Goal: Task Accomplishment & Management: Complete application form

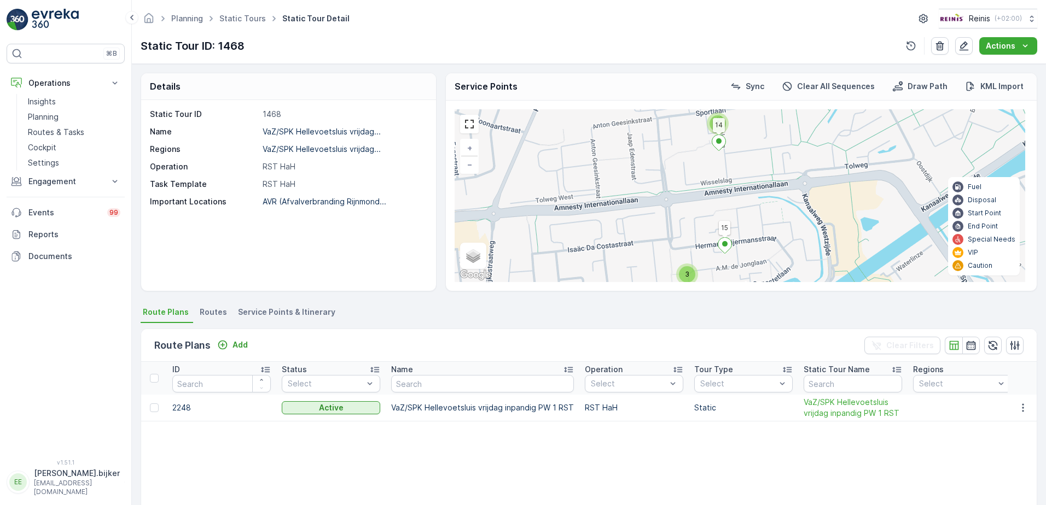
click at [279, 277] on div "Static Tour ID 1468 Name VaZ/SPK Hellevoetsluis vrijdag... Regions [GEOGRAPHIC_…" at bounding box center [288, 195] width 295 height 191
click at [284, 252] on div "Static Tour ID 1468 Name VaZ/SPK Hellevoetsluis vrijdag... Regions [GEOGRAPHIC_…" at bounding box center [288, 195] width 295 height 191
click at [285, 252] on div "Static Tour ID 1468 Name VaZ/SPK Hellevoetsluis vrijdag... Regions [GEOGRAPHIC_…" at bounding box center [288, 195] width 295 height 191
click at [363, 243] on div "Static Tour ID 1468 Name VaZ/SPK Hellevoetsluis vrijdag... Regions [GEOGRAPHIC_…" at bounding box center [288, 195] width 295 height 191
drag, startPoint x: 363, startPoint y: 243, endPoint x: 371, endPoint y: 252, distance: 12.4
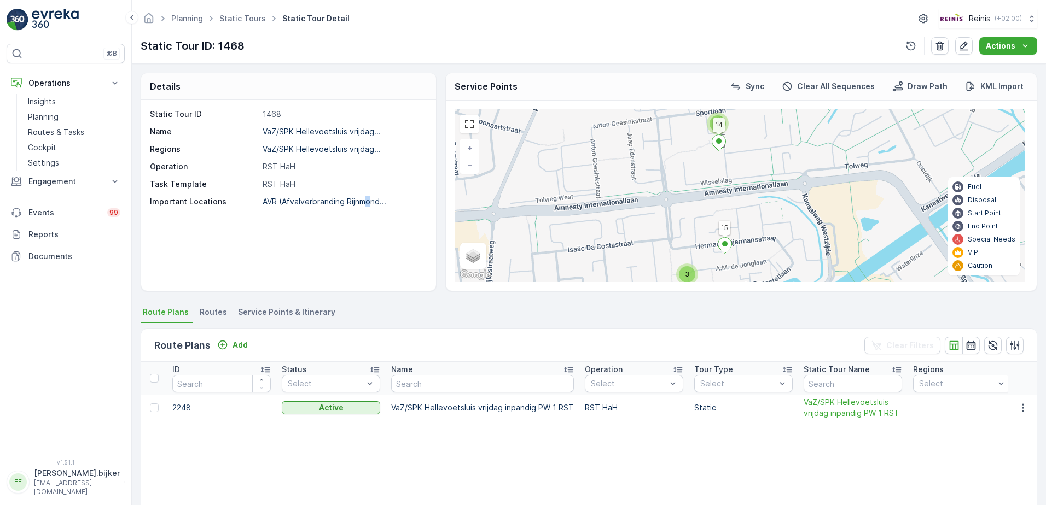
click at [371, 252] on div "Static Tour ID 1468 Name VaZ/SPK Hellevoetsluis vrijdag... Regions [GEOGRAPHIC_…" at bounding box center [288, 195] width 295 height 191
click at [239, 265] on div "Static Tour ID 1468 Name VaZ/SPK Hellevoetsluis vrijdag... Regions [GEOGRAPHIC_…" at bounding box center [288, 195] width 295 height 191
click at [54, 131] on p "Routes & Tasks" at bounding box center [56, 132] width 56 height 11
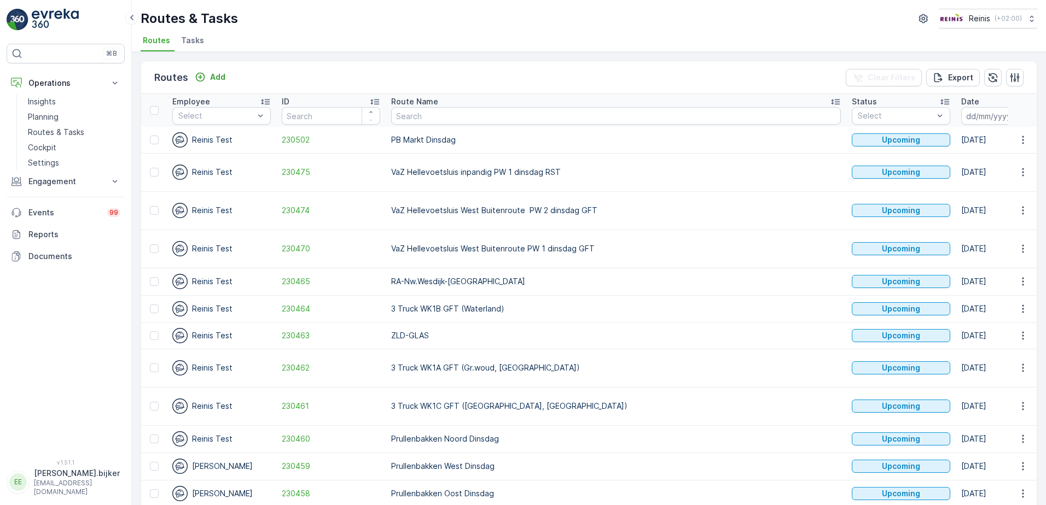
click at [1020, 119] on icon "button" at bounding box center [1025, 115] width 11 height 11
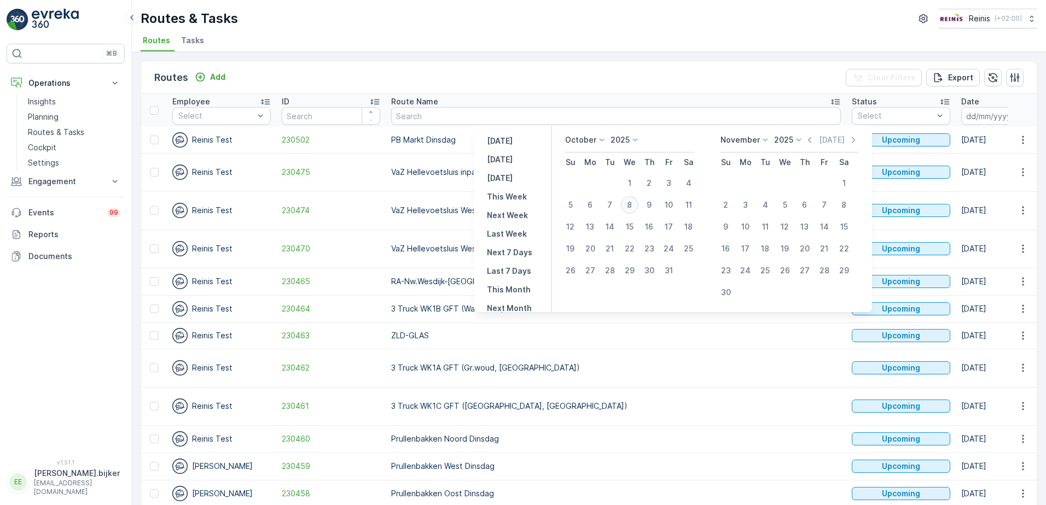
click at [634, 202] on div "8" at bounding box center [629, 204] width 17 height 17
type input "[DATE]"
click at [634, 202] on div "8" at bounding box center [629, 204] width 17 height 17
type input "[DATE]"
click at [634, 202] on div "8" at bounding box center [629, 204] width 17 height 17
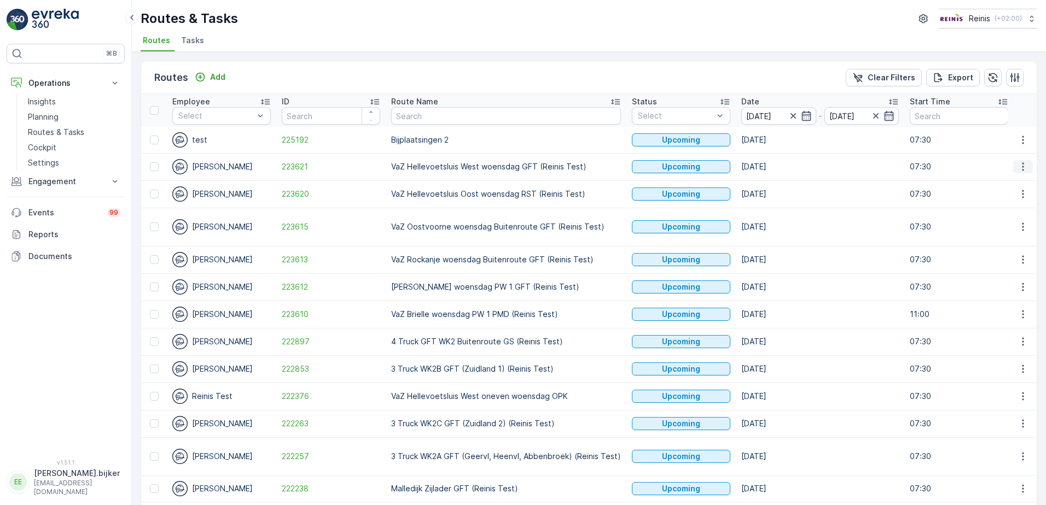
click at [1018, 163] on icon "button" at bounding box center [1022, 166] width 11 height 11
click at [1005, 240] on span "Change Assignee" at bounding box center [997, 244] width 64 height 11
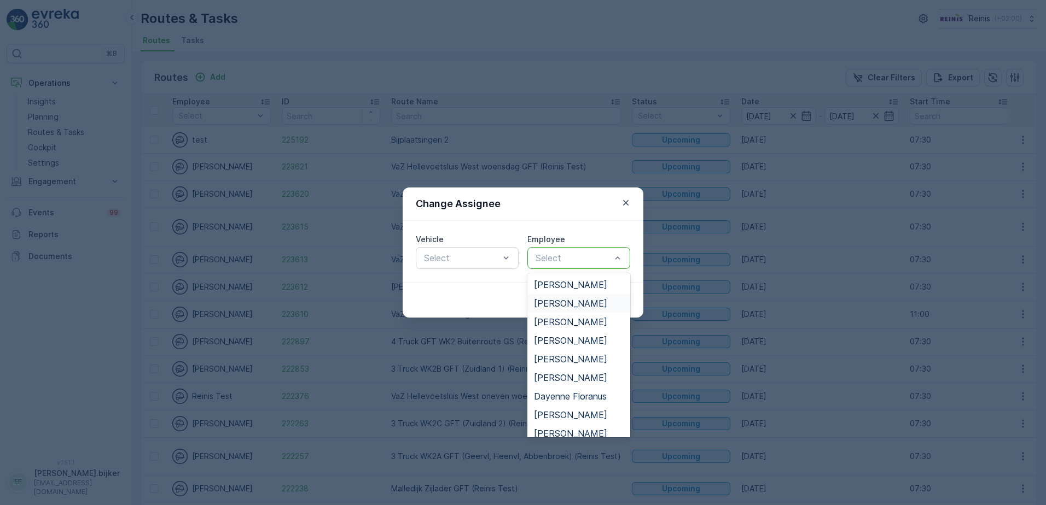
click at [587, 305] on span "[PERSON_NAME]" at bounding box center [570, 304] width 73 height 10
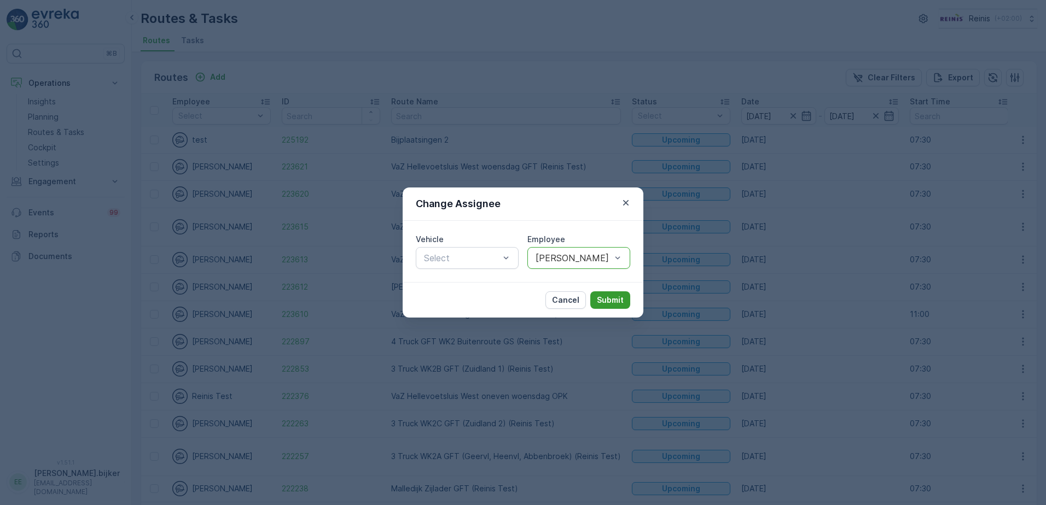
click at [600, 300] on p "Submit" at bounding box center [610, 300] width 27 height 11
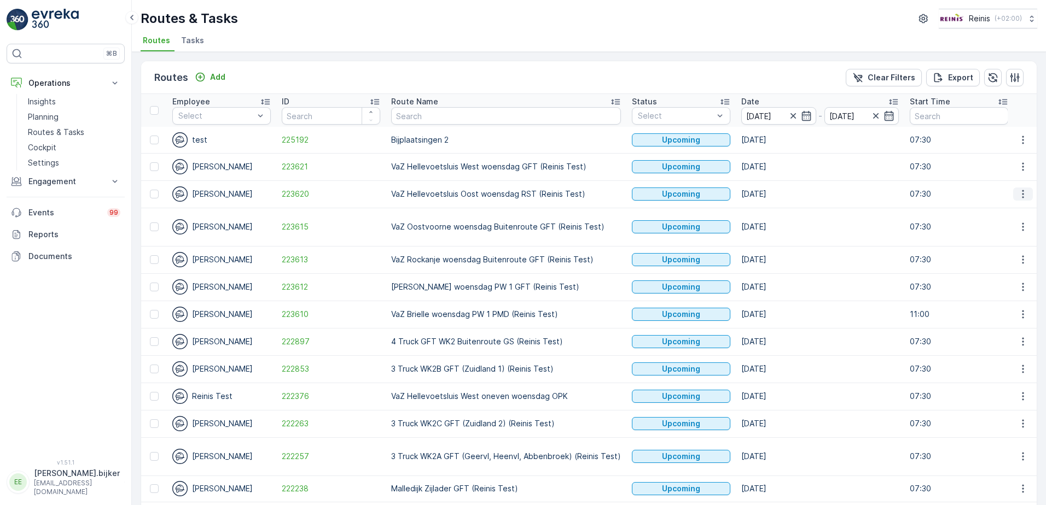
click at [1019, 195] on icon "button" at bounding box center [1022, 194] width 11 height 11
click at [988, 273] on span "Change Assignee" at bounding box center [997, 271] width 64 height 11
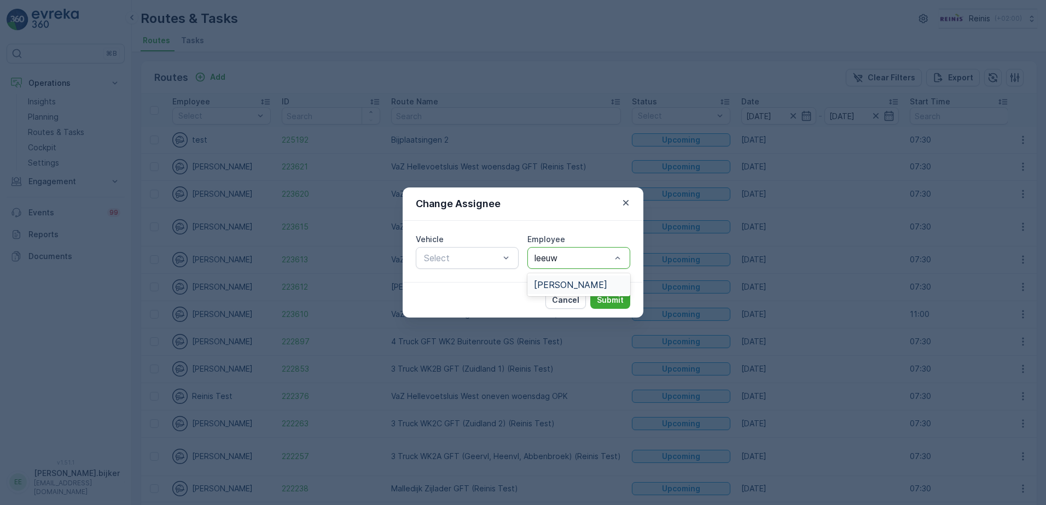
type input "leeuwe"
click at [552, 287] on span "[PERSON_NAME]" at bounding box center [570, 285] width 73 height 10
click at [609, 300] on p "Submit" at bounding box center [610, 300] width 27 height 11
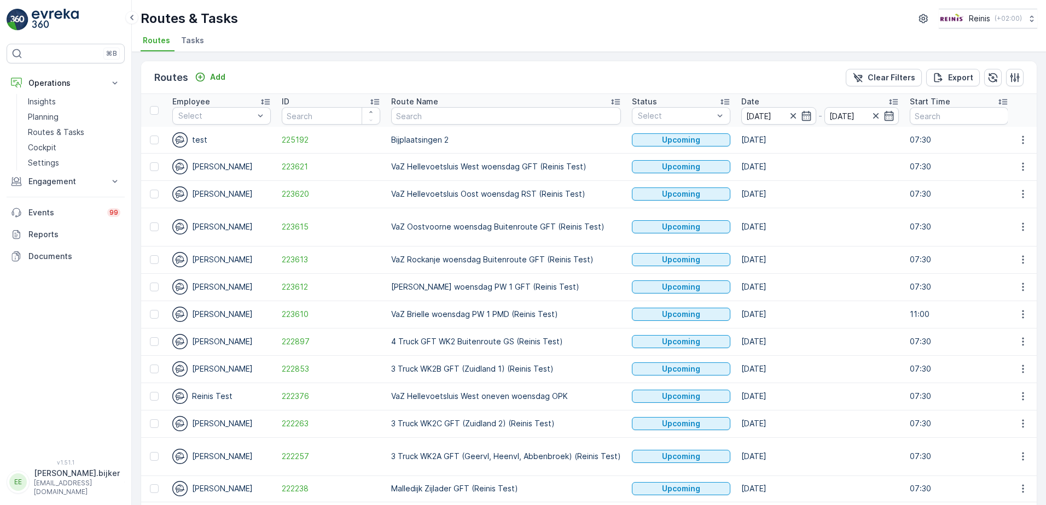
scroll to position [55, 0]
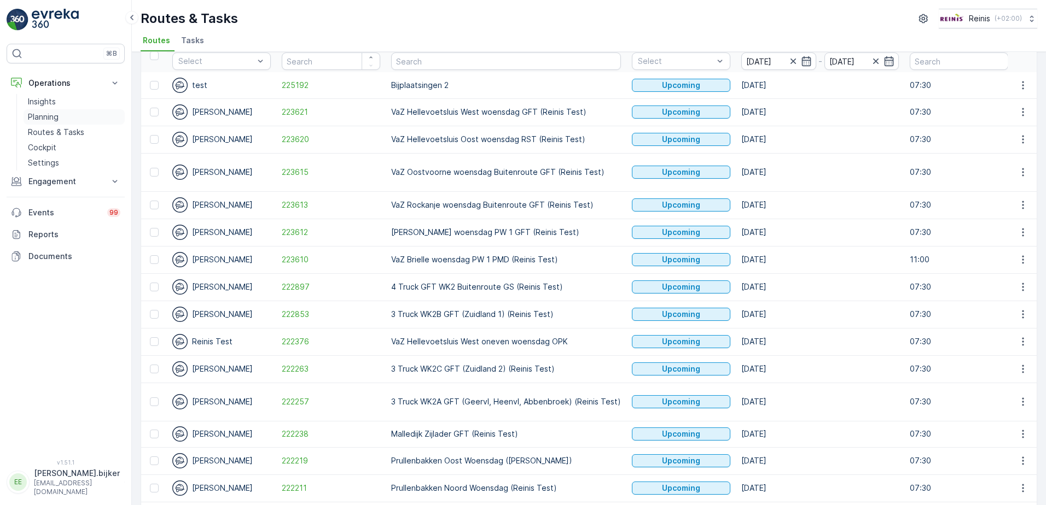
click at [47, 118] on p "Planning" at bounding box center [43, 117] width 31 height 11
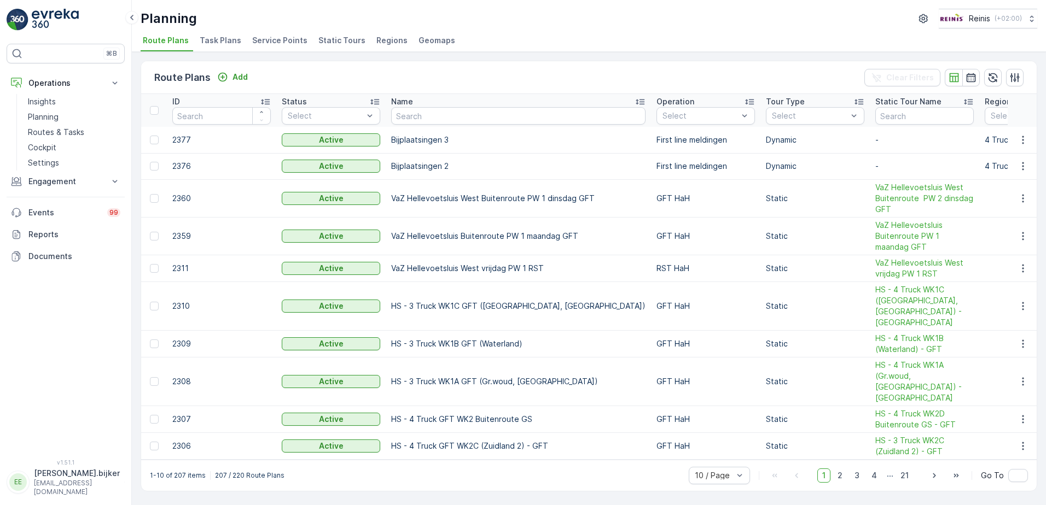
click at [318, 39] on span "Static Tours" at bounding box center [341, 40] width 47 height 11
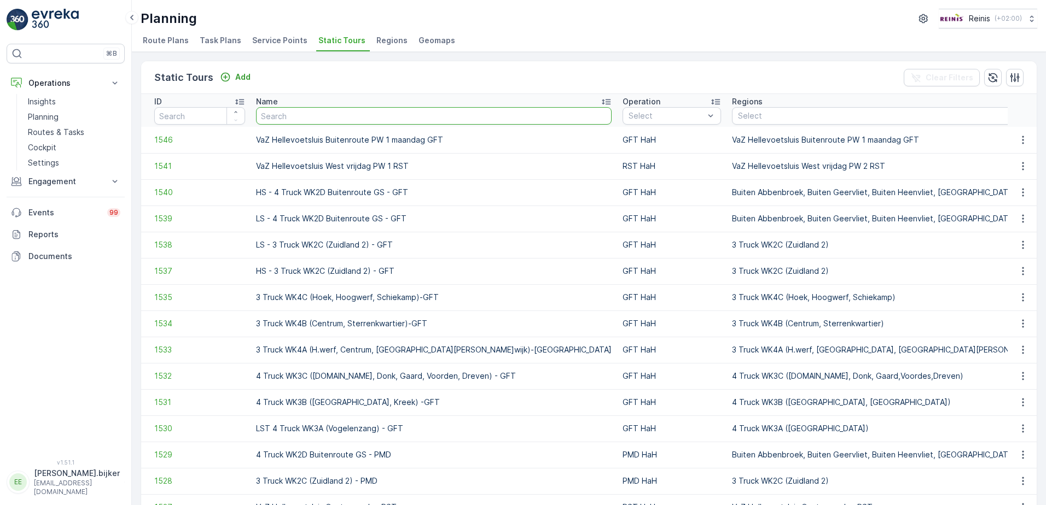
click at [381, 120] on input "text" at bounding box center [433, 115] width 355 height 17
type input "inpandig"
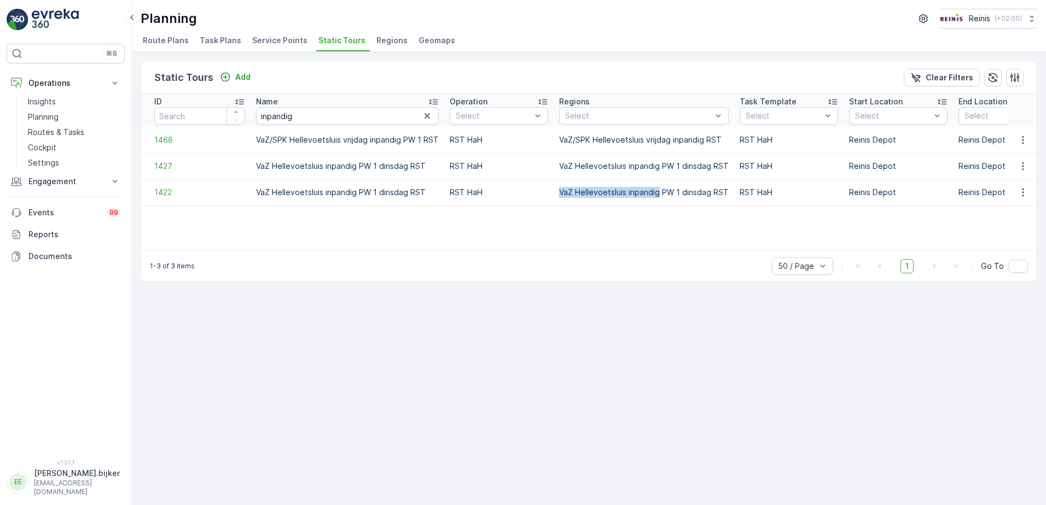
drag, startPoint x: 555, startPoint y: 196, endPoint x: 656, endPoint y: 194, distance: 101.7
click at [656, 194] on td "VaZ Hellevoetsluis inpandig PW 1 dinsdag RST" at bounding box center [643, 192] width 180 height 26
drag, startPoint x: 658, startPoint y: 194, endPoint x: 650, endPoint y: 203, distance: 12.4
click at [652, 203] on td "VaZ Hellevoetsluis inpandig PW 1 dinsdag RST" at bounding box center [643, 192] width 180 height 26
drag, startPoint x: 557, startPoint y: 190, endPoint x: 657, endPoint y: 192, distance: 99.5
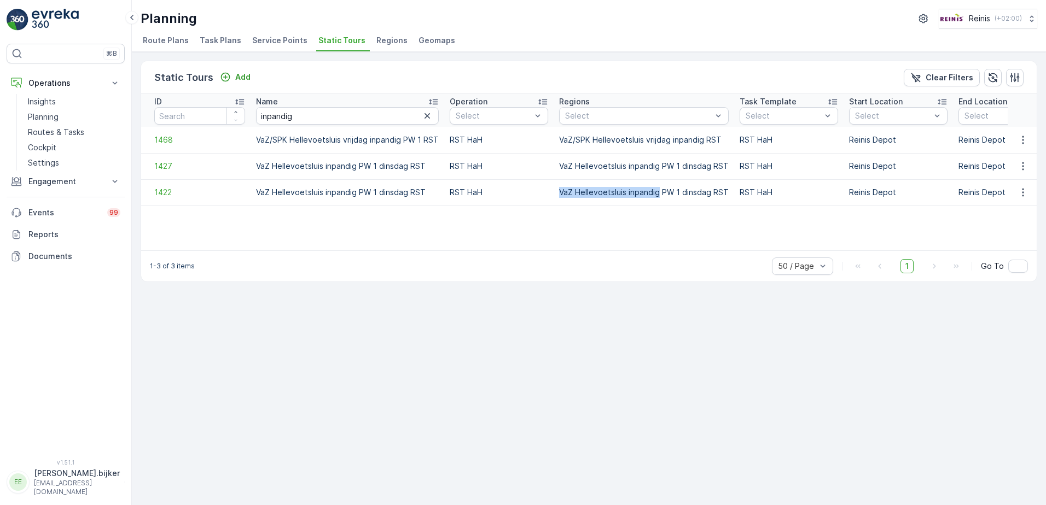
click at [657, 192] on td "VaZ Hellevoetsluis inpandig PW 1 dinsdag RST" at bounding box center [643, 192] width 180 height 26
copy p "VaZ Hellevoetsluis inpandig"
click at [1019, 191] on icon "button" at bounding box center [1022, 192] width 11 height 11
click at [999, 240] on span "Add Ad Hoc Route" at bounding box center [1006, 239] width 68 height 11
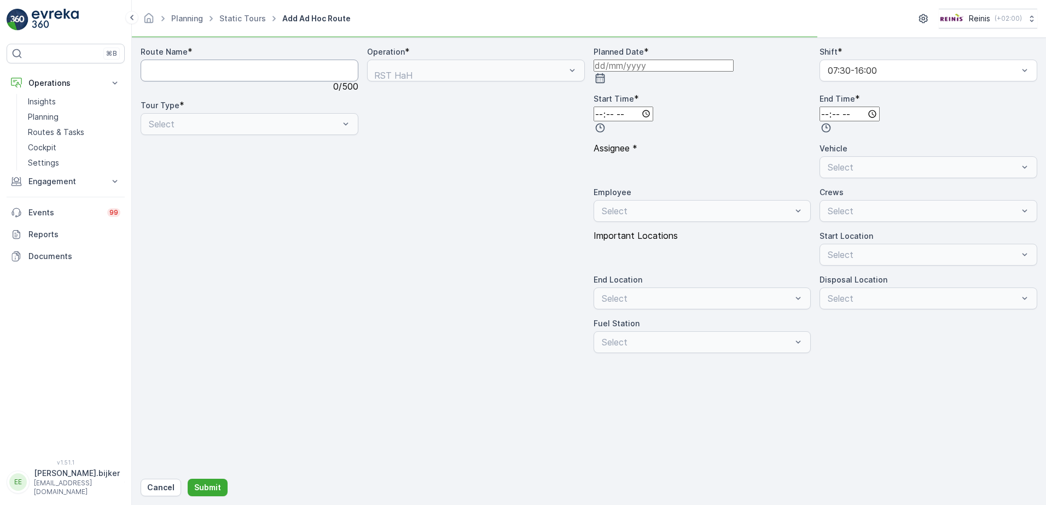
click at [226, 78] on Name "Route Name" at bounding box center [250, 71] width 218 height 22
paste Name "VaZ Hellevoetsluis inpandig"
type Name "VaZ Hellevoetsluis inpandig [GEOGRAPHIC_DATA]"
click at [733, 72] on input at bounding box center [663, 66] width 140 height 12
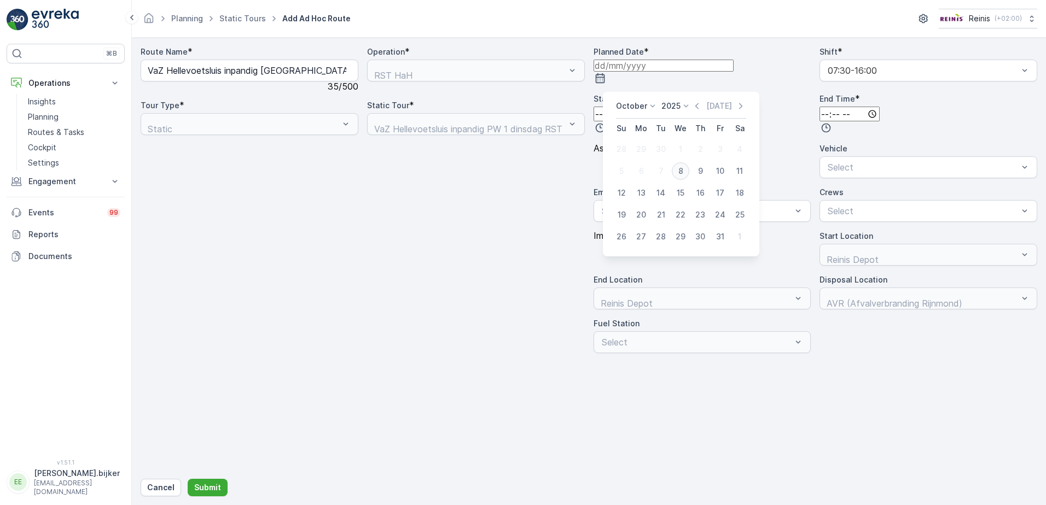
click at [682, 173] on div "8" at bounding box center [680, 170] width 17 height 17
type input "[DATE]"
click at [819, 154] on div "Vehicle" at bounding box center [928, 148] width 218 height 11
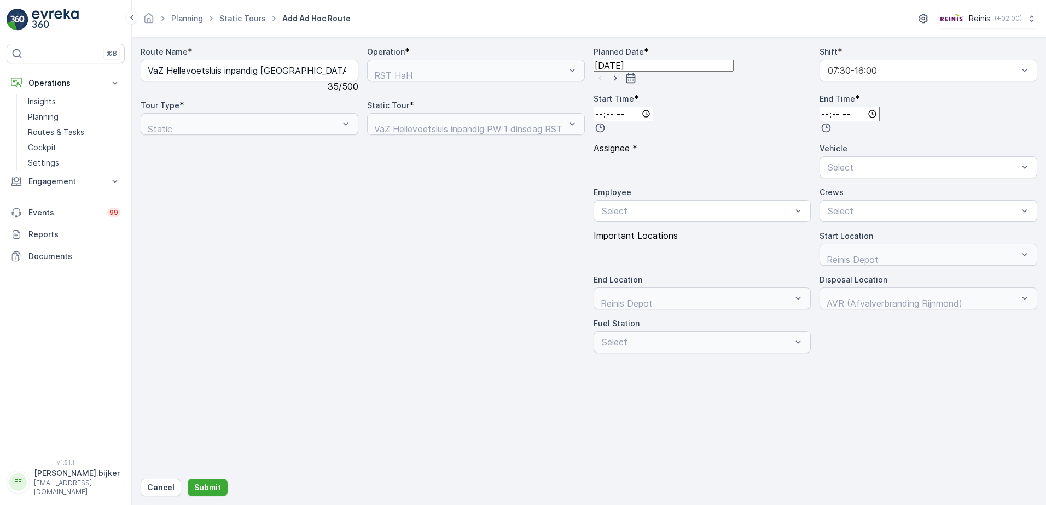
click at [653, 121] on input "time" at bounding box center [623, 114] width 60 height 15
click at [608, 307] on span "11" at bounding box center [604, 312] width 8 height 11
type input "11:00"
click at [879, 121] on input "time" at bounding box center [849, 114] width 60 height 15
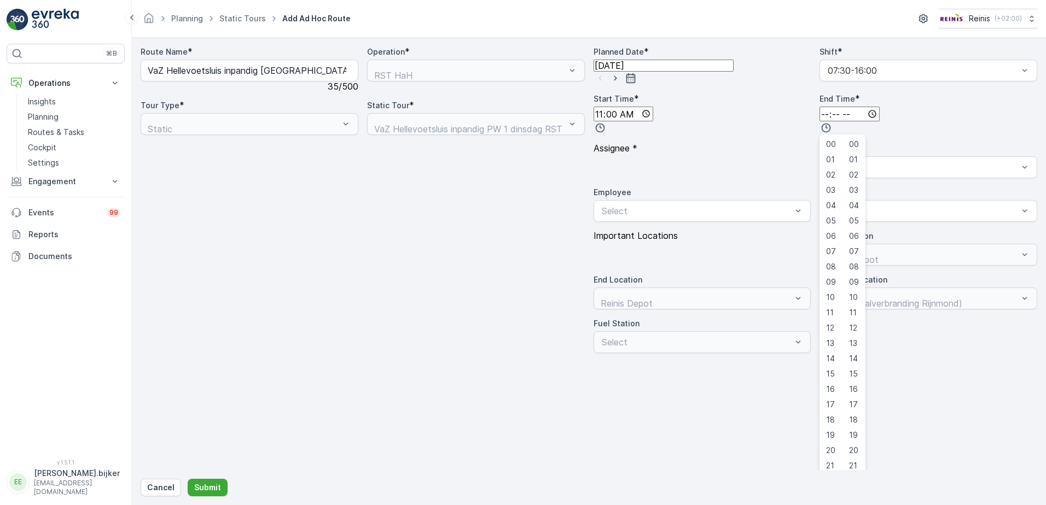
scroll to position [182, 0]
click at [826, 384] on span "16" at bounding box center [830, 389] width 9 height 11
type input "16:00"
click at [811, 153] on div "Assignee *" at bounding box center [702, 148] width 218 height 10
click at [819, 178] on div "Select" at bounding box center [928, 167] width 218 height 22
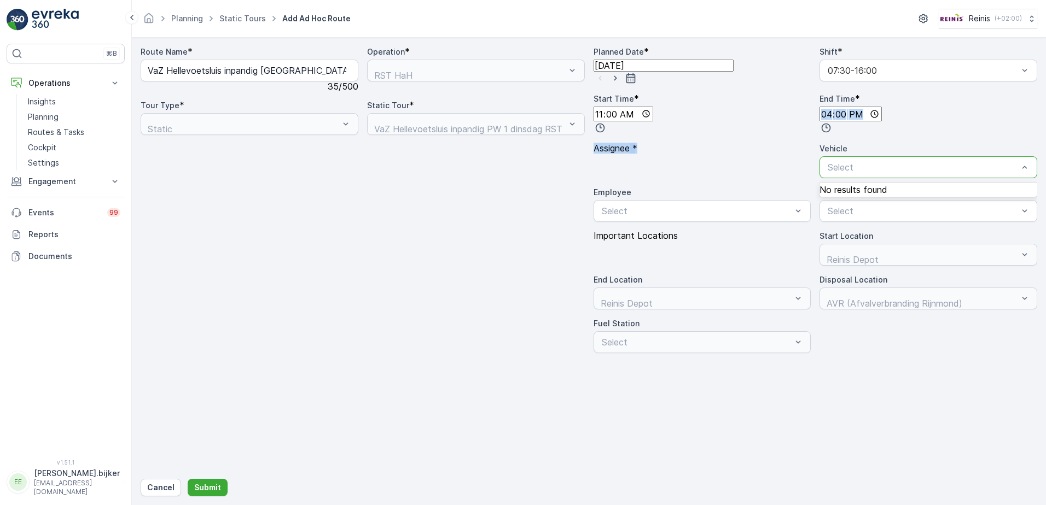
click at [914, 141] on div "Planned Date * [DATE] Shift * 07:30-16:00 Start Time * 11:00 End Time * 16:00 A…" at bounding box center [815, 199] width 444 height 307
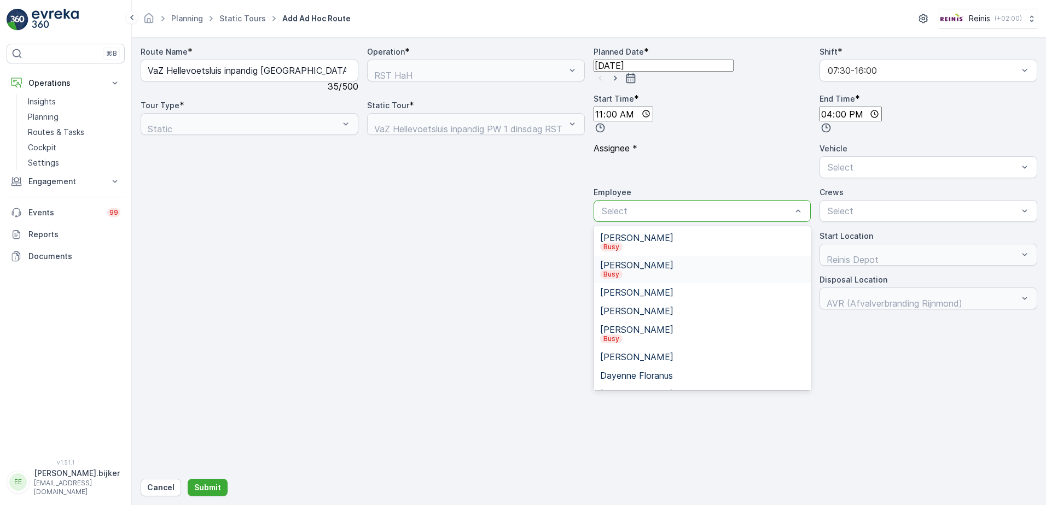
click at [804, 260] on div "[PERSON_NAME]" at bounding box center [702, 269] width 205 height 19
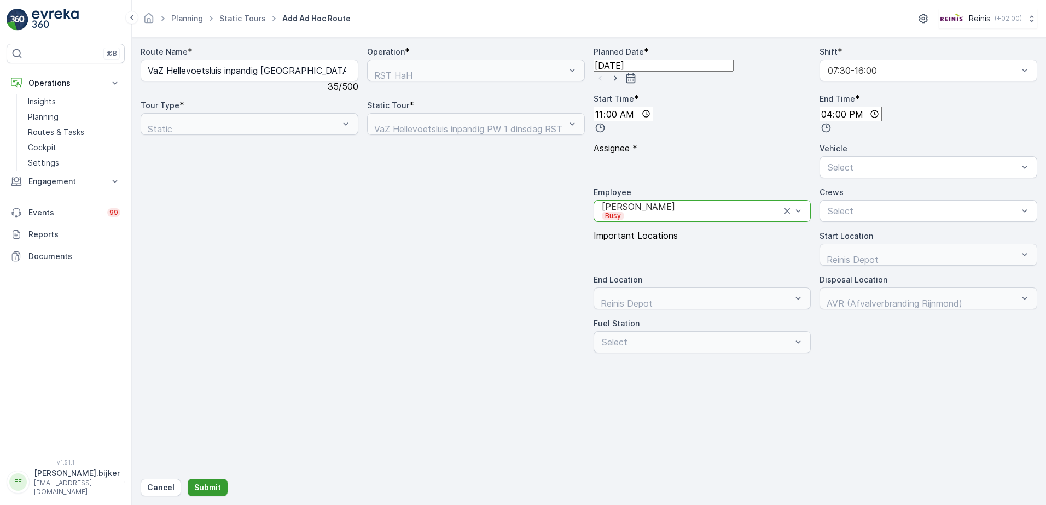
click at [205, 481] on button "Submit" at bounding box center [208, 487] width 40 height 17
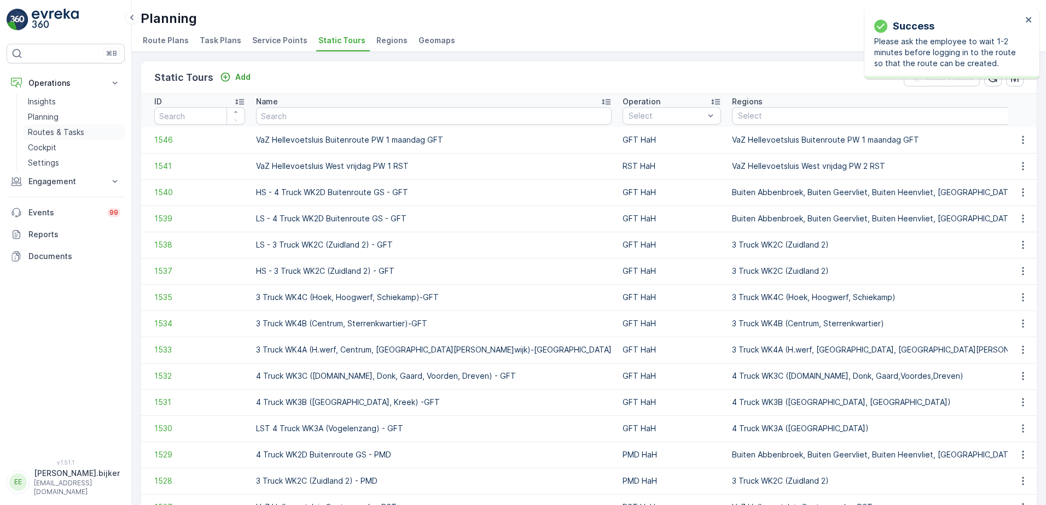
click at [41, 127] on p "Routes & Tasks" at bounding box center [56, 132] width 56 height 11
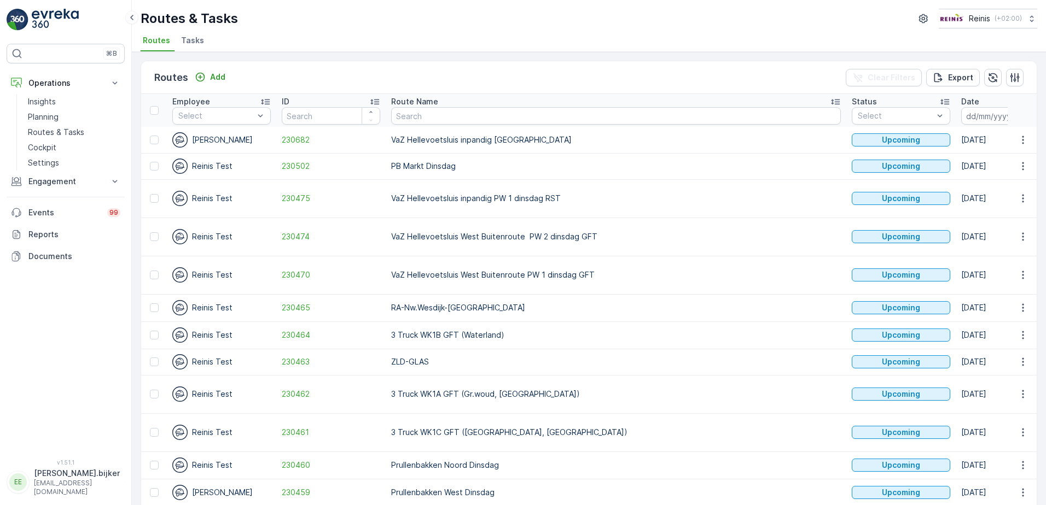
click at [1021, 115] on icon "button" at bounding box center [1025, 116] width 9 height 10
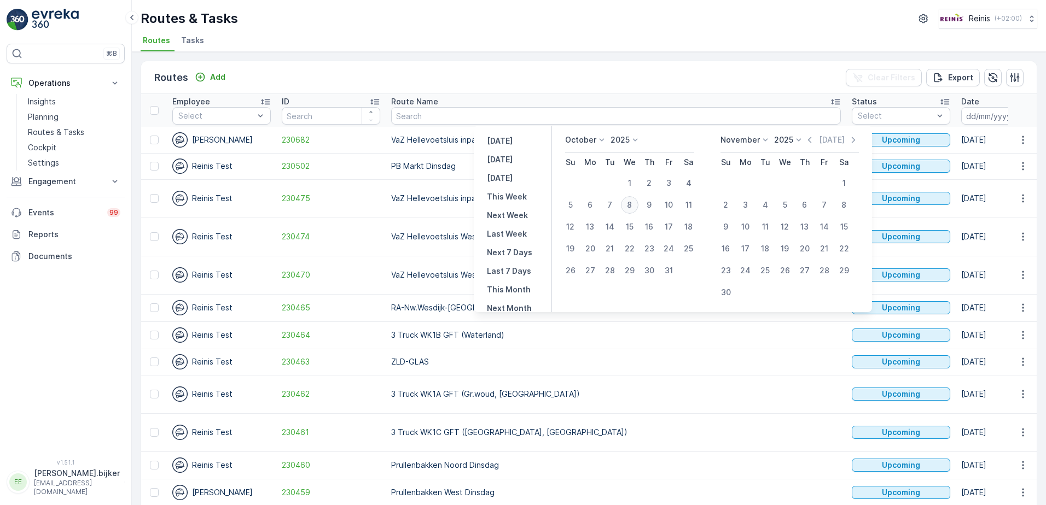
click at [636, 206] on div "8" at bounding box center [629, 204] width 17 height 17
type input "[DATE]"
click at [636, 206] on div "8" at bounding box center [629, 204] width 17 height 17
type input "[DATE]"
click at [636, 206] on div "8" at bounding box center [629, 204] width 17 height 17
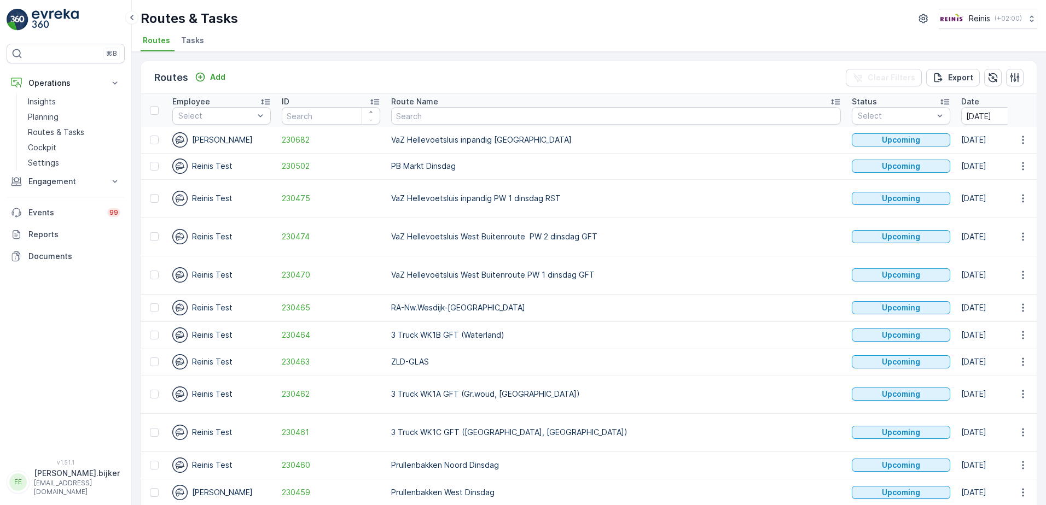
click at [639, 202] on p "VaZ Hellevoetsluis inpandig PW 1 dinsdag RST" at bounding box center [616, 198] width 450 height 11
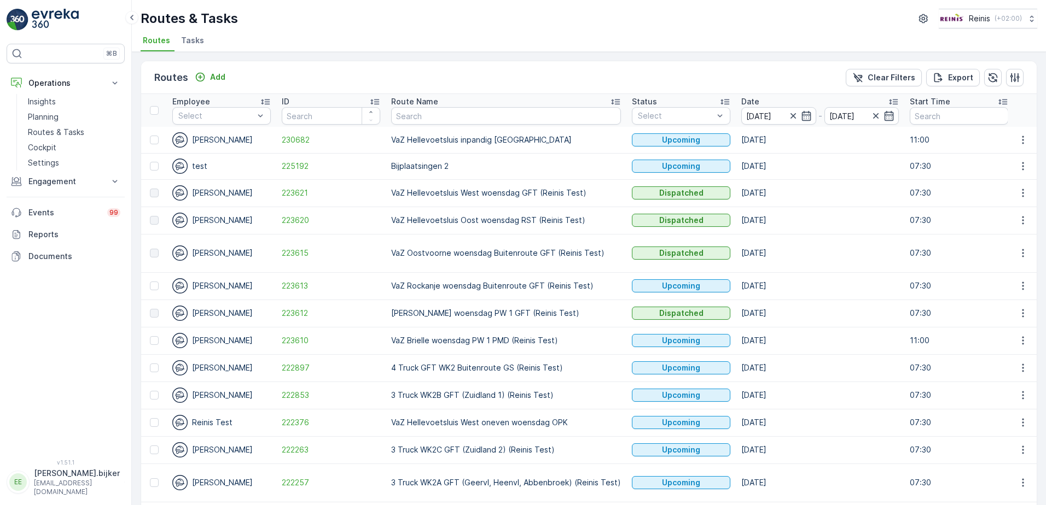
click at [590, 31] on div "Routes & Tasks Reinis ( +02:00 ) Routes Tasks" at bounding box center [589, 26] width 914 height 52
click at [620, 28] on div "Routes & Tasks Reinis ( +02:00 )" at bounding box center [589, 19] width 896 height 20
